Goal: Complete application form

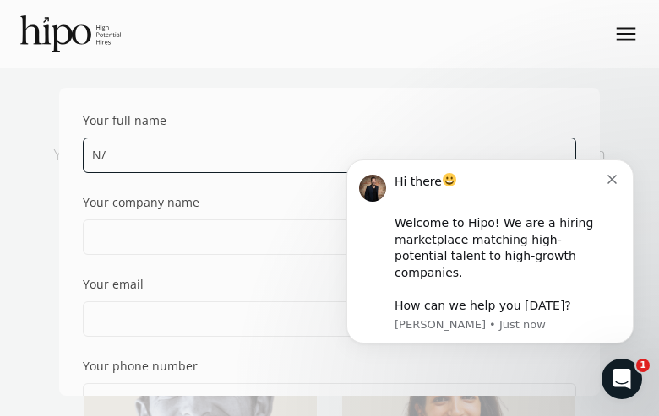
type input "N/A"
type input "[PERSON_NAME]"
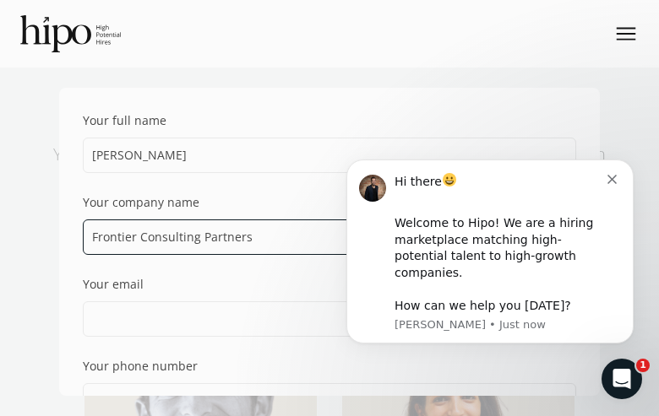
type input "Frontier Consulting Partners"
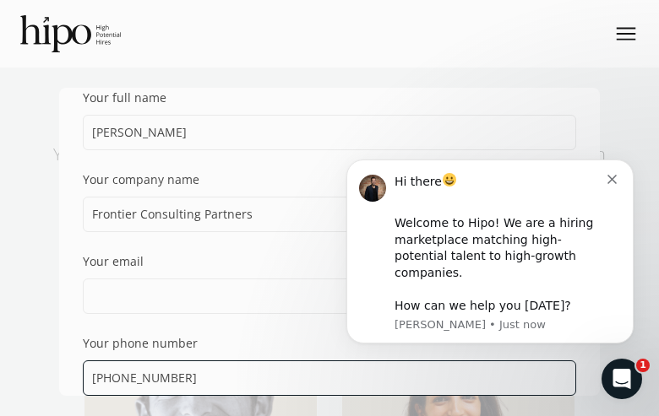
type input "[PHONE_NUMBER]"
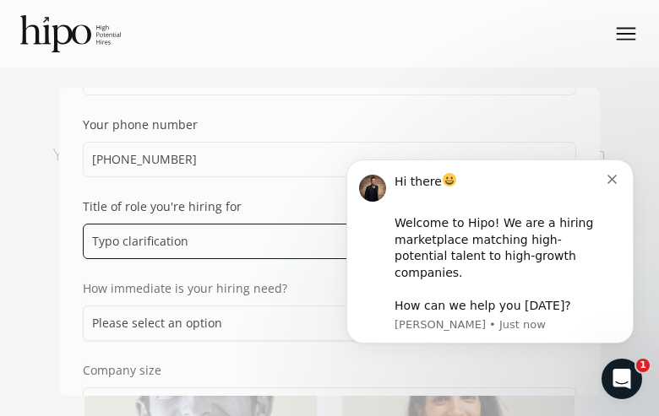
type input "Typo clarification"
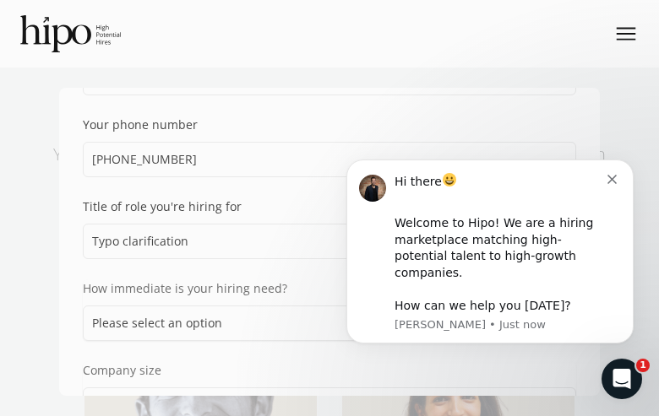
scroll to position [487, 0]
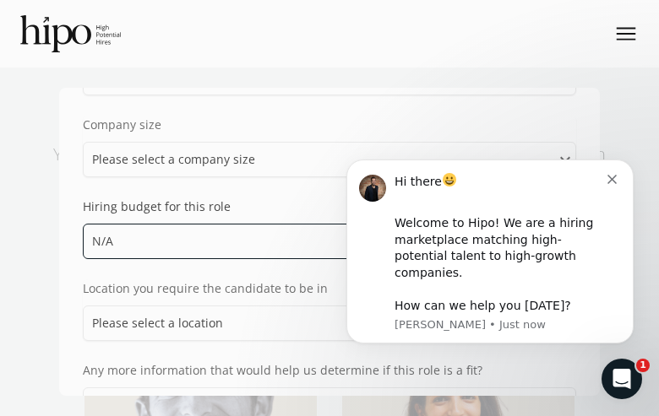
type input "N/A"
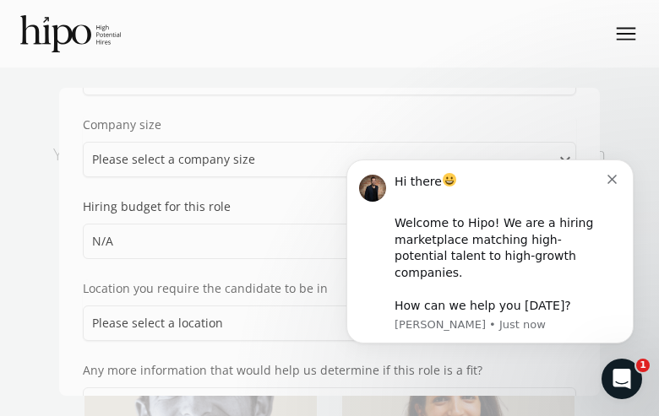
type input "[EMAIL_ADDRESS][DOMAIN_NAME]"
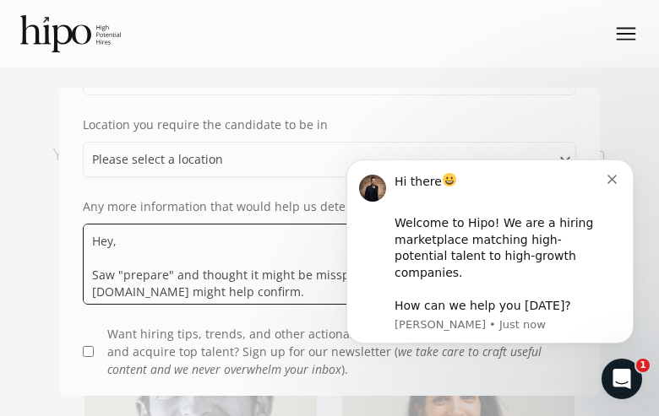
type textarea "Hey, Saw "prepare" and thought it might be misspelled. Quickly checking with [D…"
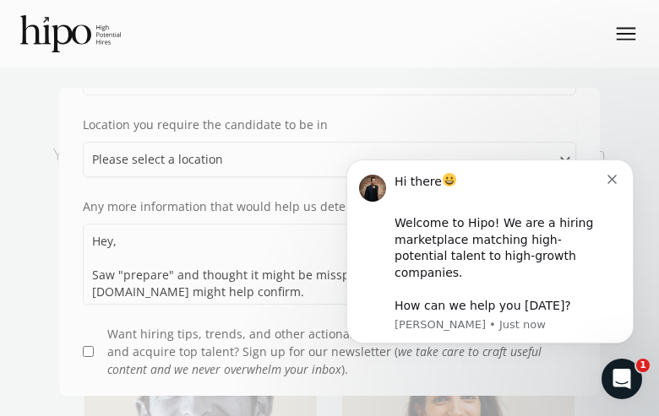
click at [88, 357] on input "Want hiring tips, trends, and other actionable industry insights to help you at…" at bounding box center [88, 351] width 11 height 11
checkbox input "true"
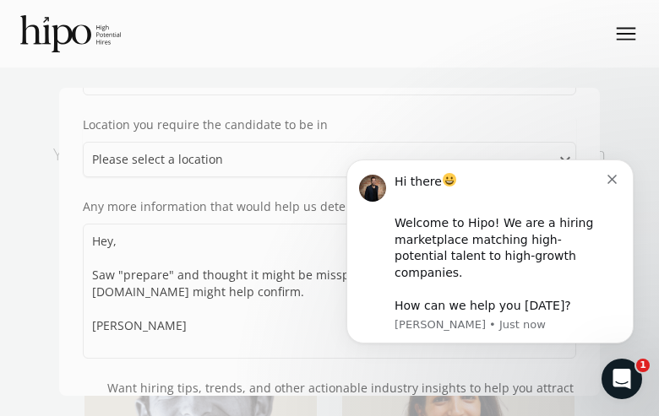
scroll to position [666, 0]
